Goal: Task Accomplishment & Management: Complete application form

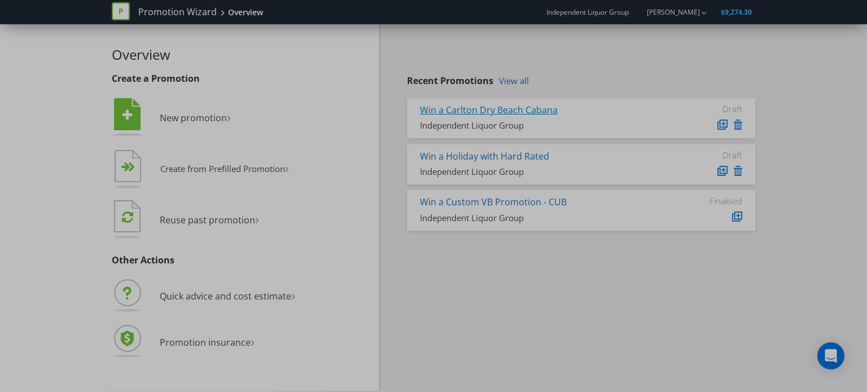
click at [531, 112] on link "Win a Carlton Dry Beach Cabana" at bounding box center [489, 110] width 138 height 12
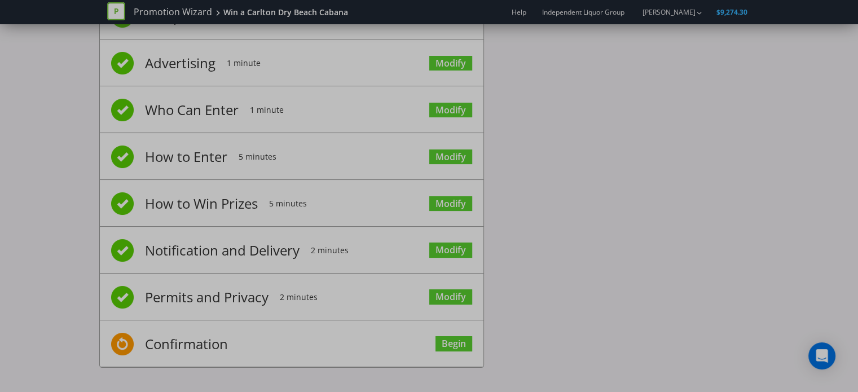
scroll to position [62, 0]
click at [449, 200] on link "Modify" at bounding box center [450, 203] width 43 height 15
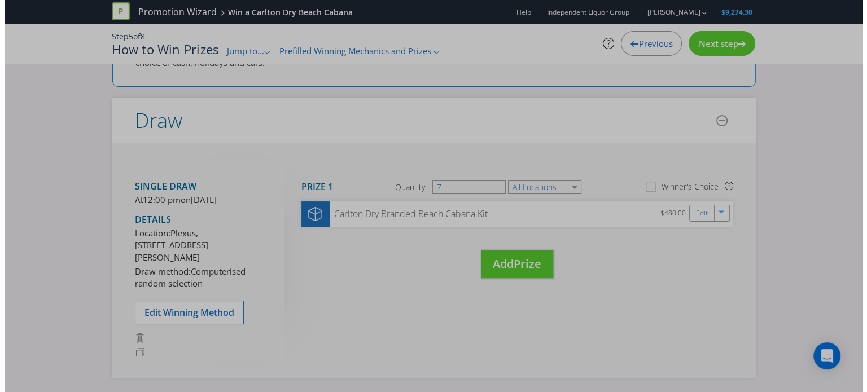
scroll to position [102, 0]
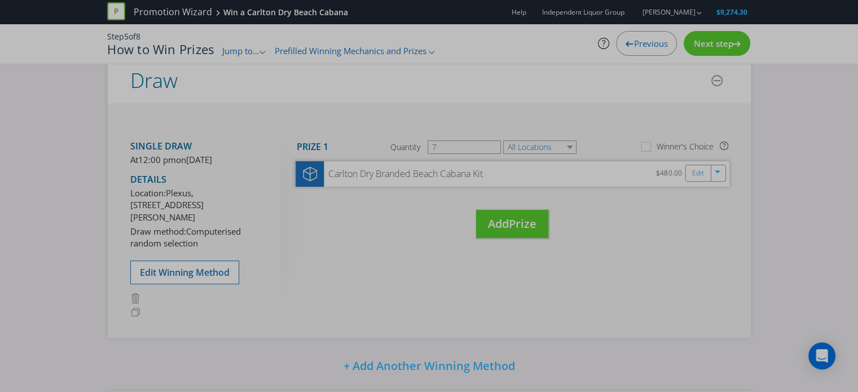
click at [472, 177] on div "Carlton Dry Branded Beach Cabana Kit" at bounding box center [403, 174] width 159 height 13
click at [695, 171] on link "Edit" at bounding box center [698, 172] width 12 height 13
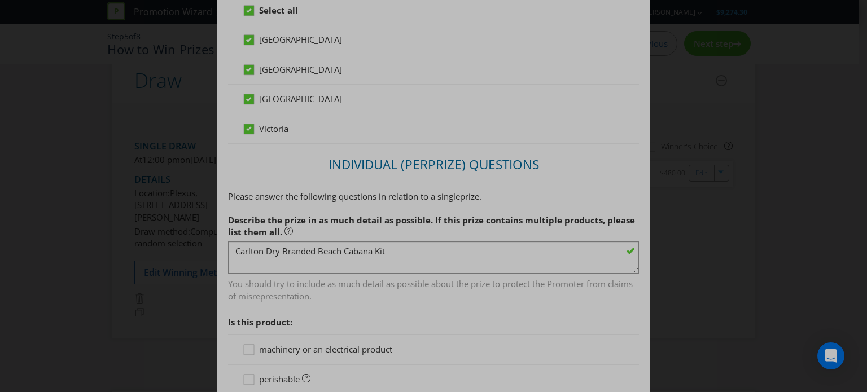
scroll to position [628, 0]
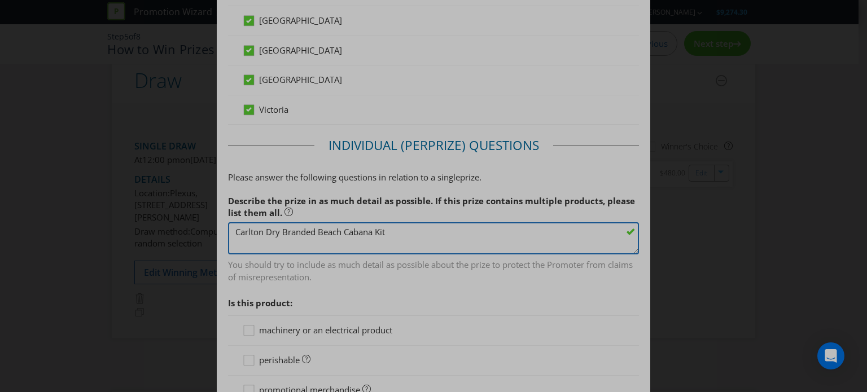
drag, startPoint x: 395, startPoint y: 235, endPoint x: 281, endPoint y: 228, distance: 114.2
click at [281, 228] on textarea "Carlton Dry Branded Beach Cabana Kit" at bounding box center [433, 238] width 411 height 32
click at [400, 226] on textarea "Carlton Dry Branded Beach Cabana Kit" at bounding box center [433, 238] width 411 height 32
drag, startPoint x: 400, startPoint y: 226, endPoint x: 124, endPoint y: 228, distance: 275.4
click at [124, 228] on div "Edit Prize [GEOGRAPHIC_DATA] [GEOGRAPHIC_DATA] [GEOGRAPHIC_DATA] [GEOGRAPHIC_DA…" at bounding box center [433, 196] width 867 height 392
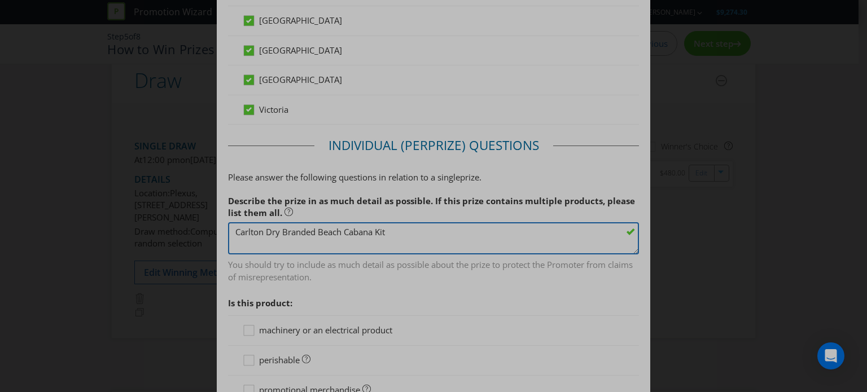
paste textarea "Summer Prize Pack"
paste textarea "• 1x Carlton Dry Branded Beach Cabana • 1x Carlton Dry Branded Beach Cart • 1x …"
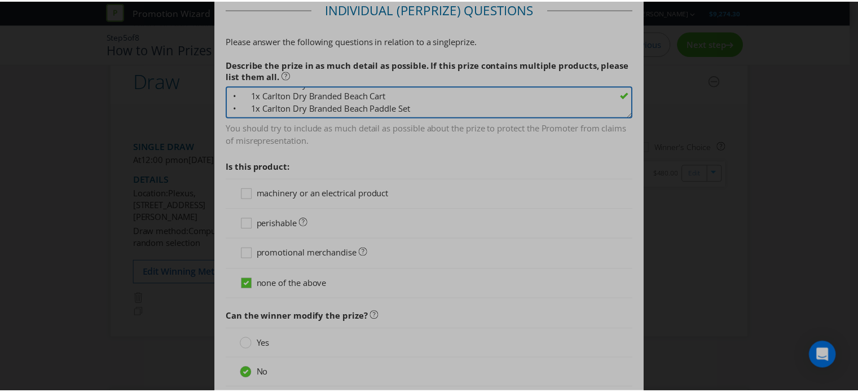
scroll to position [854, 0]
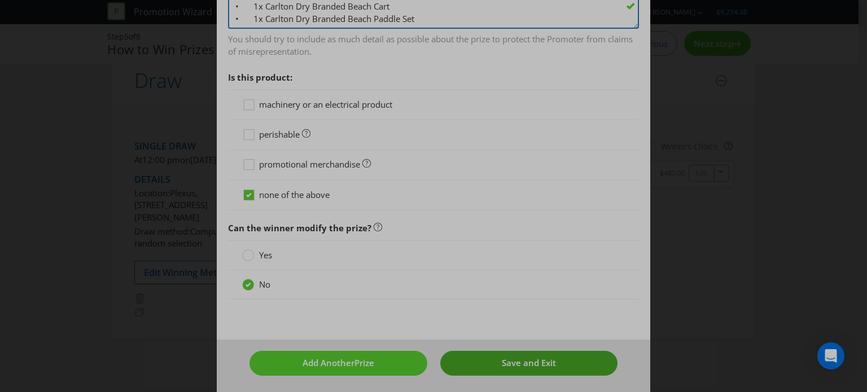
type textarea "Carlton Dry Summer Prize Pack, consisting of: • 1x Carlton Dry Branded Beach Ca…"
click at [502, 360] on span "Save and Exit" at bounding box center [529, 362] width 54 height 11
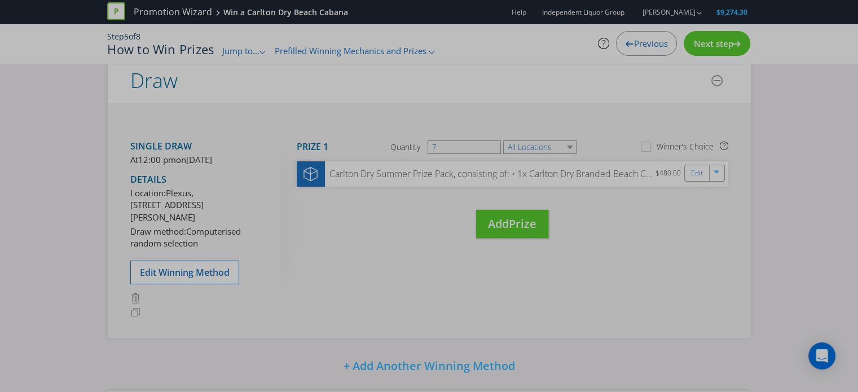
click at [706, 47] on span "Next step" at bounding box center [714, 43] width 40 height 11
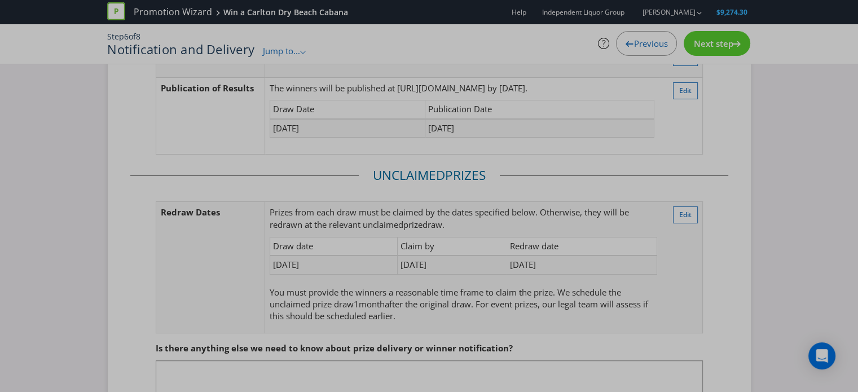
click at [707, 47] on span "Next step" at bounding box center [714, 43] width 40 height 11
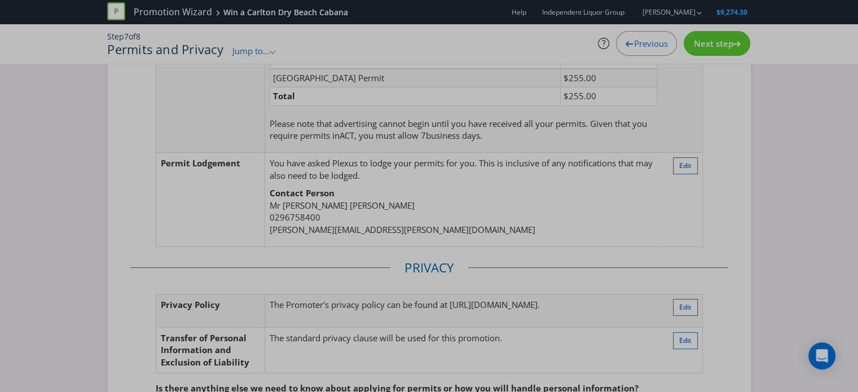
click at [722, 47] on span "Next step" at bounding box center [714, 43] width 40 height 11
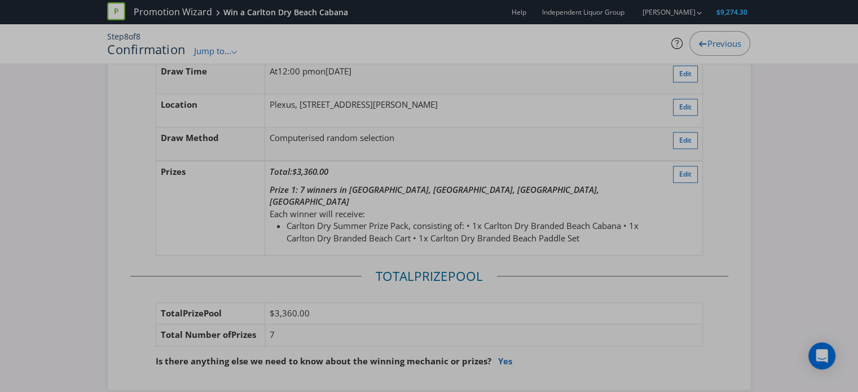
scroll to position [1343, 0]
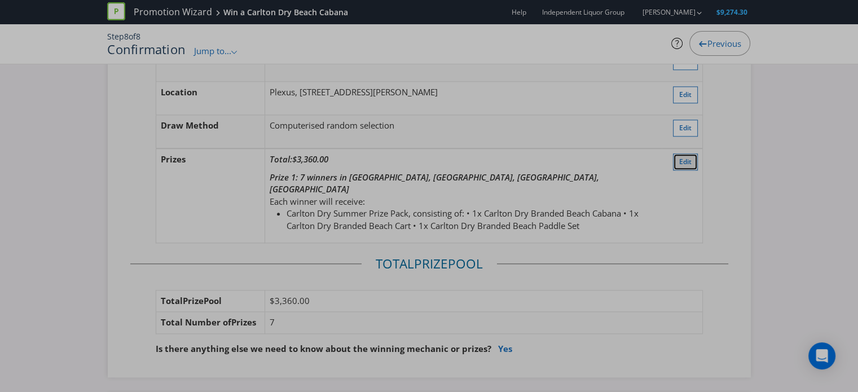
click at [678, 154] on button "Edit" at bounding box center [685, 162] width 25 height 17
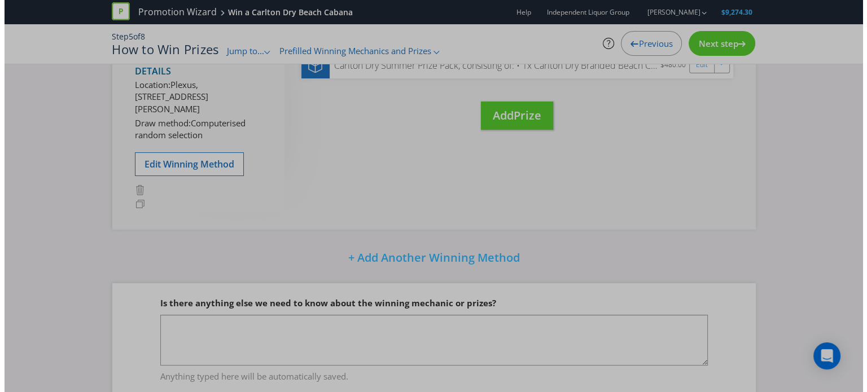
scroll to position [140, 0]
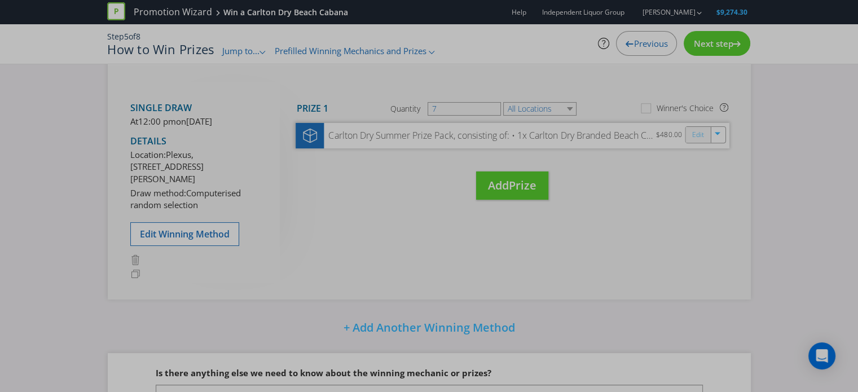
click at [701, 132] on link "Edit" at bounding box center [698, 134] width 12 height 13
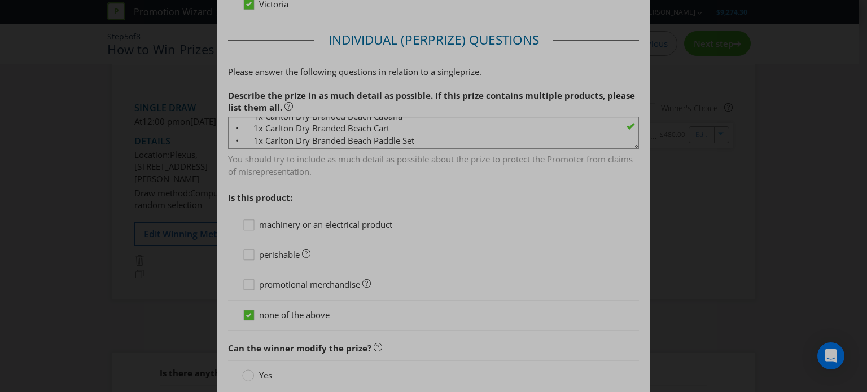
scroll to position [48, 0]
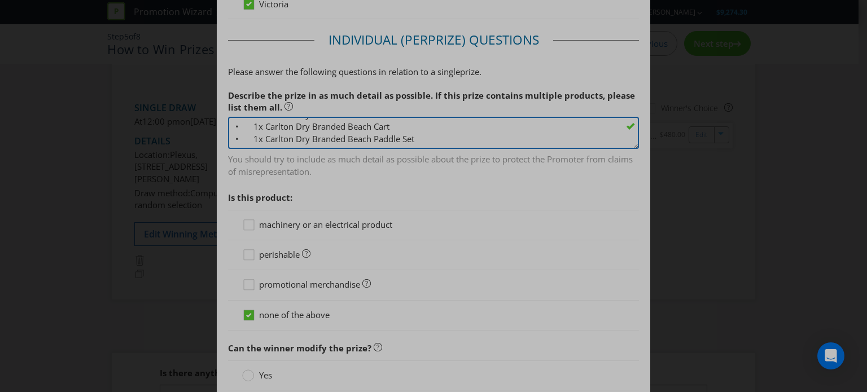
click at [264, 139] on textarea "Carlton Dry Summer Prize Pack, consisting of: • 1x Carlton Dry Branded Beach Ca…" at bounding box center [433, 133] width 411 height 32
type textarea "Carlton Dry Summer Prize Pack, consisting of: • 1x Carlton Dry Branded Beach Ca…"
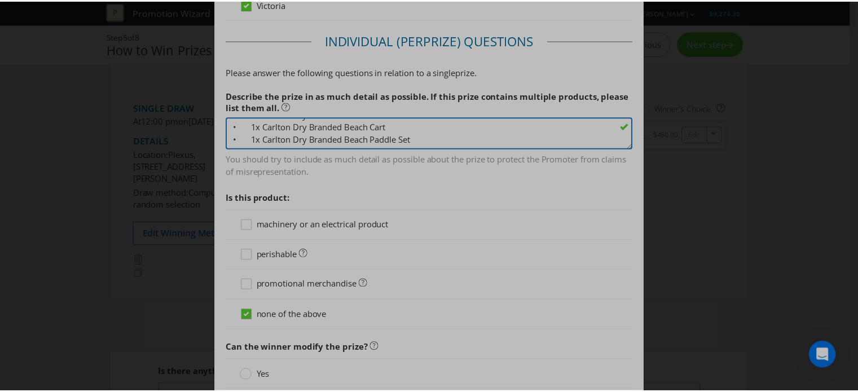
scroll to position [854, 0]
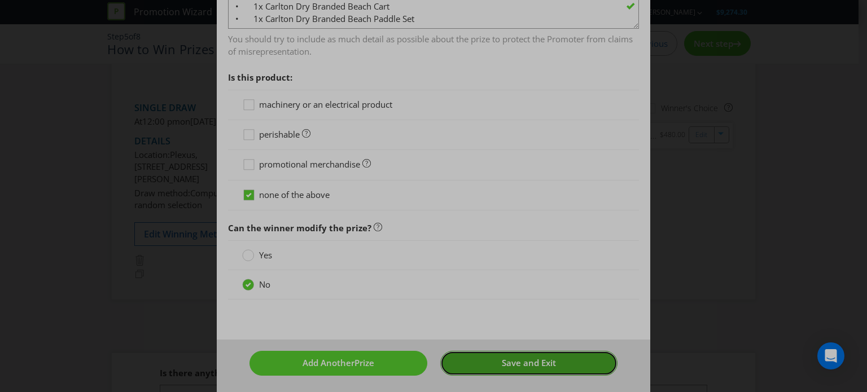
click at [524, 362] on span "Save and Exit" at bounding box center [529, 362] width 54 height 11
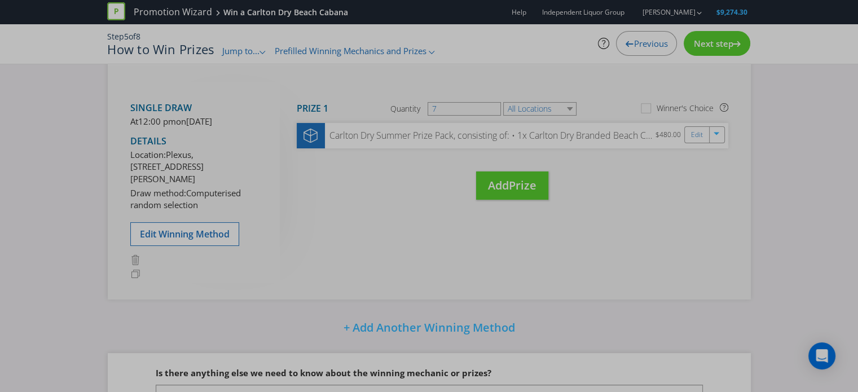
click at [720, 40] on span "Next step" at bounding box center [714, 43] width 40 height 11
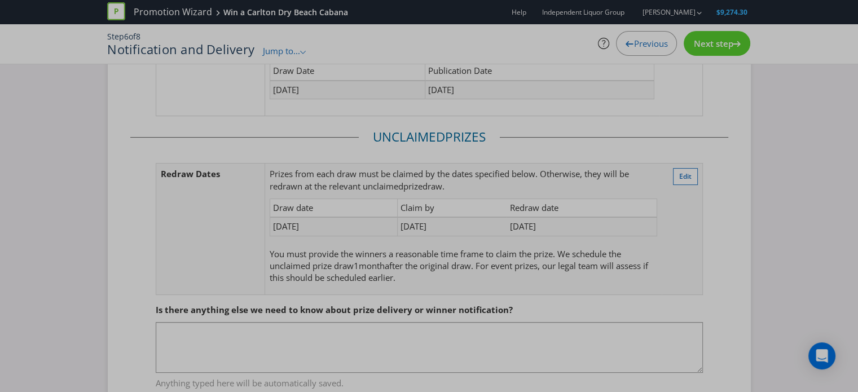
click at [712, 46] on span "Next step" at bounding box center [714, 43] width 40 height 11
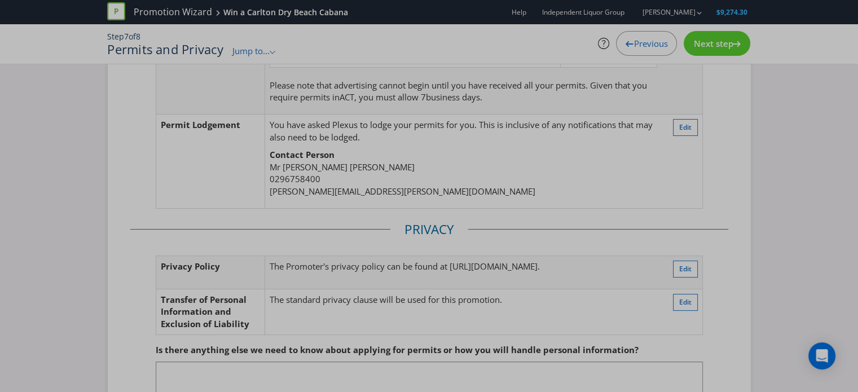
click at [726, 47] on span "Next step" at bounding box center [714, 43] width 40 height 11
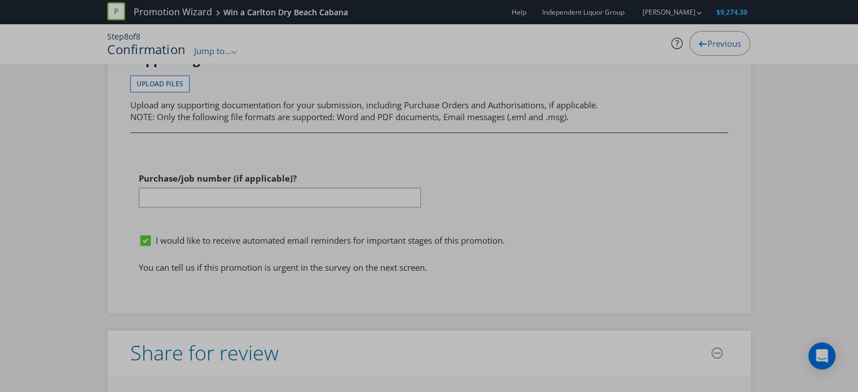
scroll to position [3775, 0]
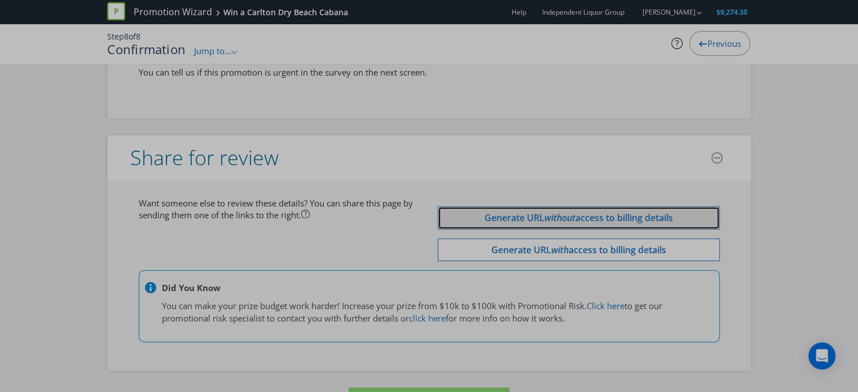
click at [611, 212] on span "access to billing details" at bounding box center [625, 218] width 98 height 12
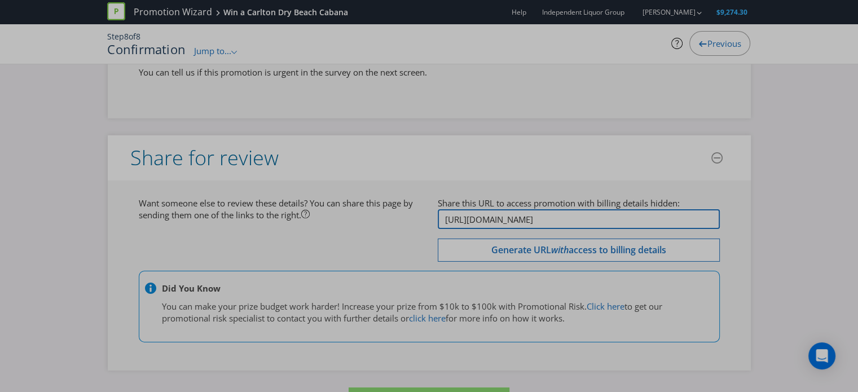
click at [581, 209] on input "[URL][DOMAIN_NAME]" at bounding box center [579, 219] width 282 height 20
